Goal: Information Seeking & Learning: Learn about a topic

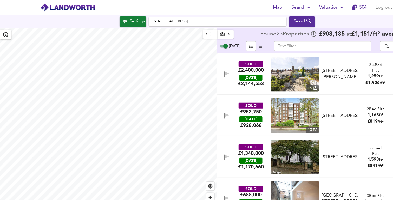
click at [302, 9] on span "Valuation" at bounding box center [301, 6] width 24 height 7
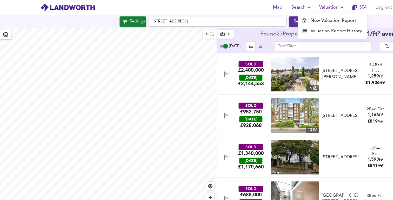
click at [303, 30] on li "Valuation Report History" at bounding box center [301, 27] width 62 height 9
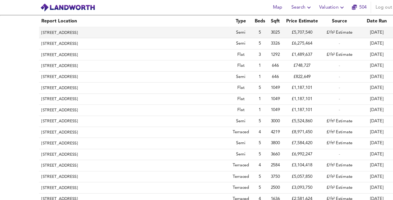
click at [134, 30] on th "[STREET_ADDRESS]" at bounding box center [121, 29] width 172 height 10
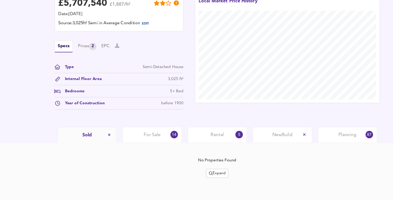
scroll to position [123, 0]
click at [138, 139] on span "For Sale" at bounding box center [137, 141] width 15 height 6
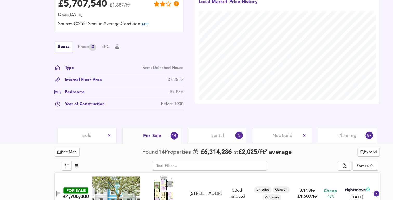
click at [104, 139] on div "Sold" at bounding box center [79, 140] width 54 height 14
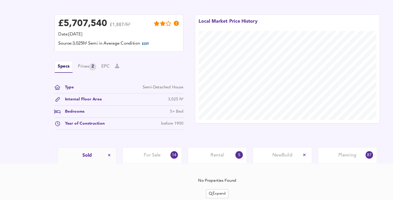
scroll to position [123, 0]
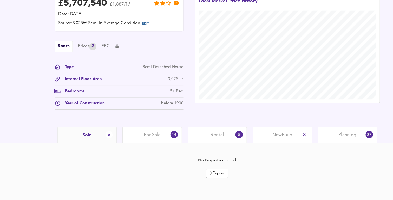
click at [198, 177] on span "Expand" at bounding box center [196, 175] width 15 height 6
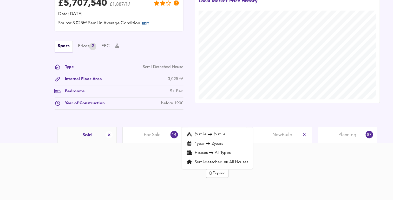
click at [191, 149] on icon at bounding box center [188, 149] width 6 height 4
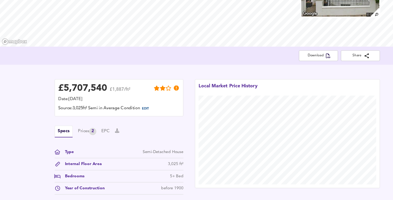
scroll to position [0, 0]
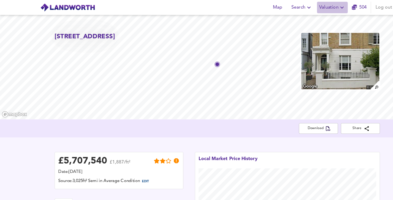
click at [311, 8] on icon "button" at bounding box center [309, 7] width 6 height 6
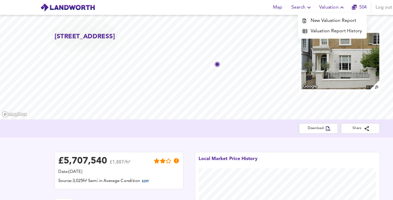
drag, startPoint x: 222, startPoint y: 5, endPoint x: 232, endPoint y: 8, distance: 10.0
click at [232, 8] on div "Map Search Valuation New Valuation Report Valuation Report History 504 Log out" at bounding box center [196, 6] width 333 height 13
click at [232, 8] on div "Map Search Valuation 504 Log out" at bounding box center [196, 6] width 333 height 13
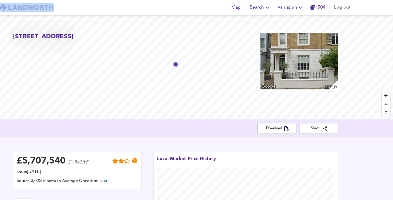
click at [265, 26] on div "Map Search Valuation [STREET_ADDRESS] Download Share £ 5,707,540 £1,887/ft² Dat…" at bounding box center [196, 100] width 393 height 200
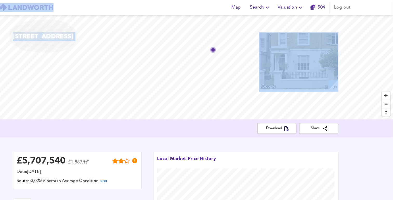
click at [307, 5] on icon "button" at bounding box center [309, 7] width 6 height 6
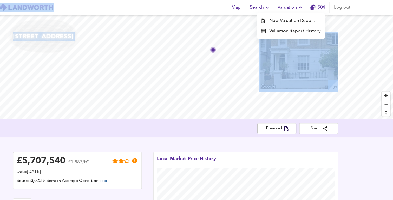
click at [302, 26] on li "Valuation Report History" at bounding box center [301, 27] width 62 height 9
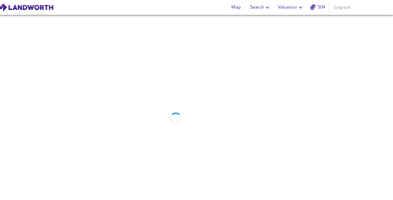
drag, startPoint x: 132, startPoint y: 13, endPoint x: 120, endPoint y: 27, distance: 19.0
click at [120, 27] on div at bounding box center [196, 107] width 393 height 186
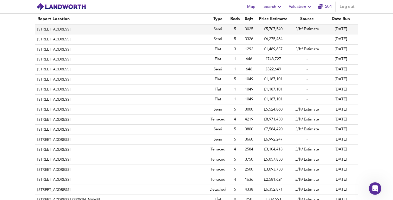
click at [170, 30] on th "[STREET_ADDRESS]" at bounding box center [121, 29] width 172 height 10
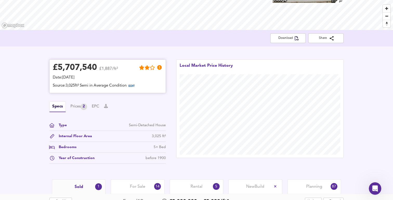
scroll to position [138, 0]
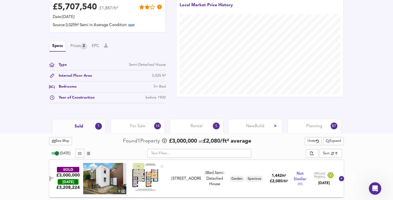
click at [74, 126] on div "Sold 1" at bounding box center [79, 126] width 54 height 15
click at [337, 140] on span "Expand" at bounding box center [333, 141] width 15 height 6
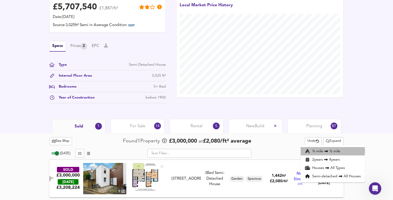
click at [332, 150] on li "¼ mile ½ mile" at bounding box center [333, 151] width 64 height 8
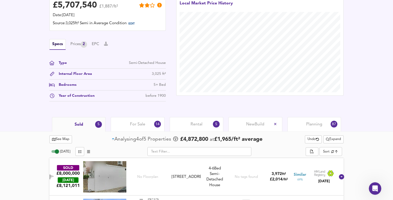
scroll to position [145, 0]
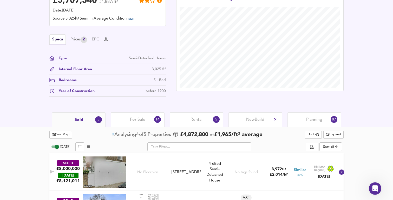
click at [61, 133] on span "See Map" at bounding box center [60, 134] width 17 height 6
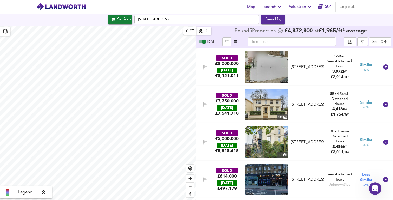
checkbox input "false"
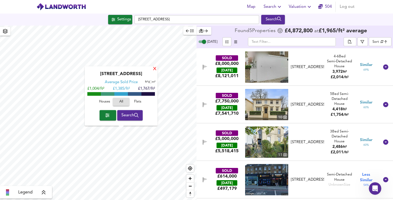
click at [156, 69] on div "X" at bounding box center [155, 69] width 4 height 5
